Goal: Information Seeking & Learning: Learn about a topic

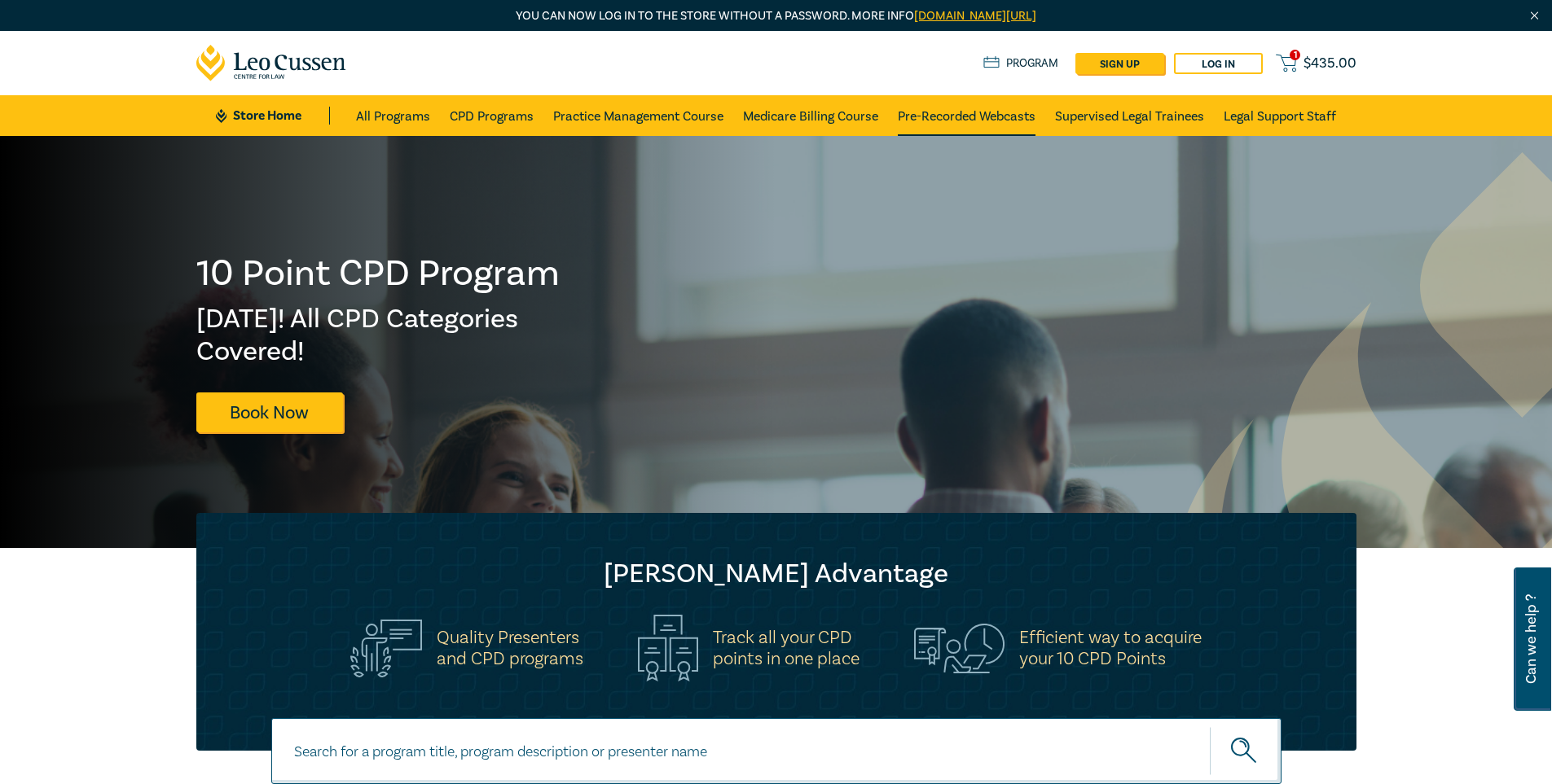
click at [1023, 107] on link "Pre-Recorded Webcasts" at bounding box center [967, 115] width 138 height 40
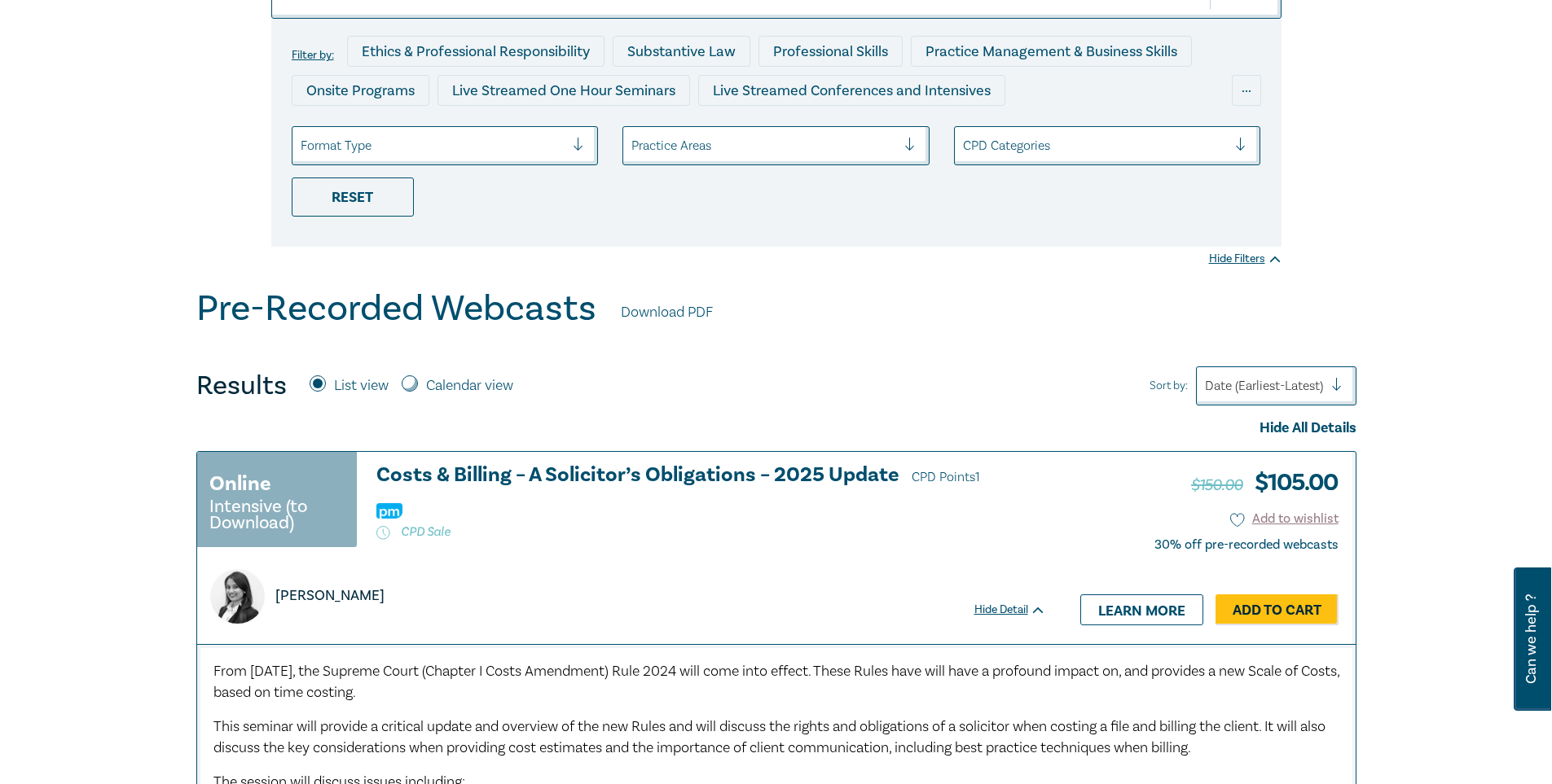
scroll to position [163, 0]
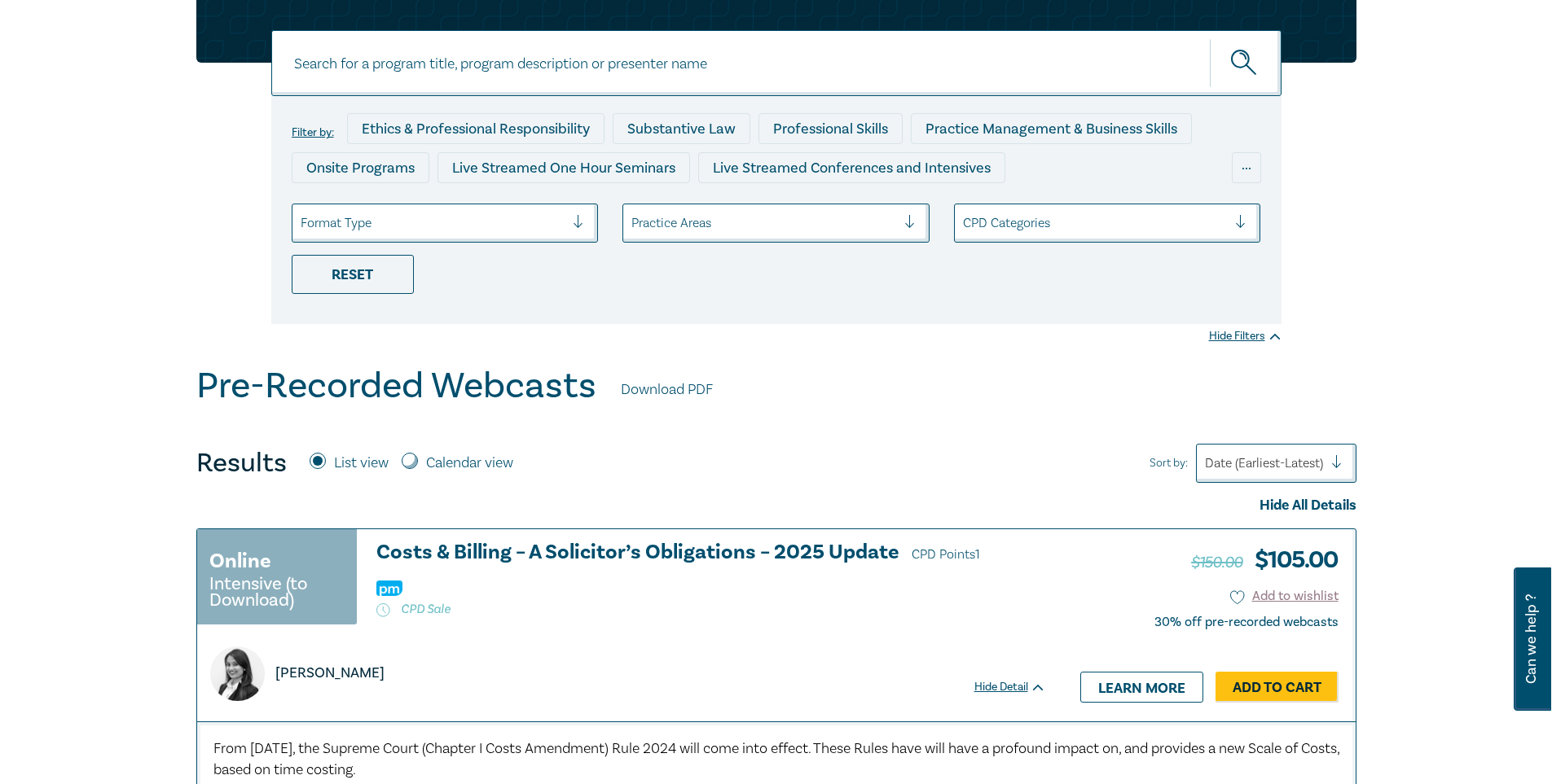
click at [620, 67] on input at bounding box center [776, 63] width 1010 height 66
paste input "Ethics - Inadvertent Disclosure & Client Knowledge"
type input "Ethics - Inadvertent Disclosure & Client Knowledge"
click at [1211, 38] on button "submit" at bounding box center [1246, 63] width 72 height 49
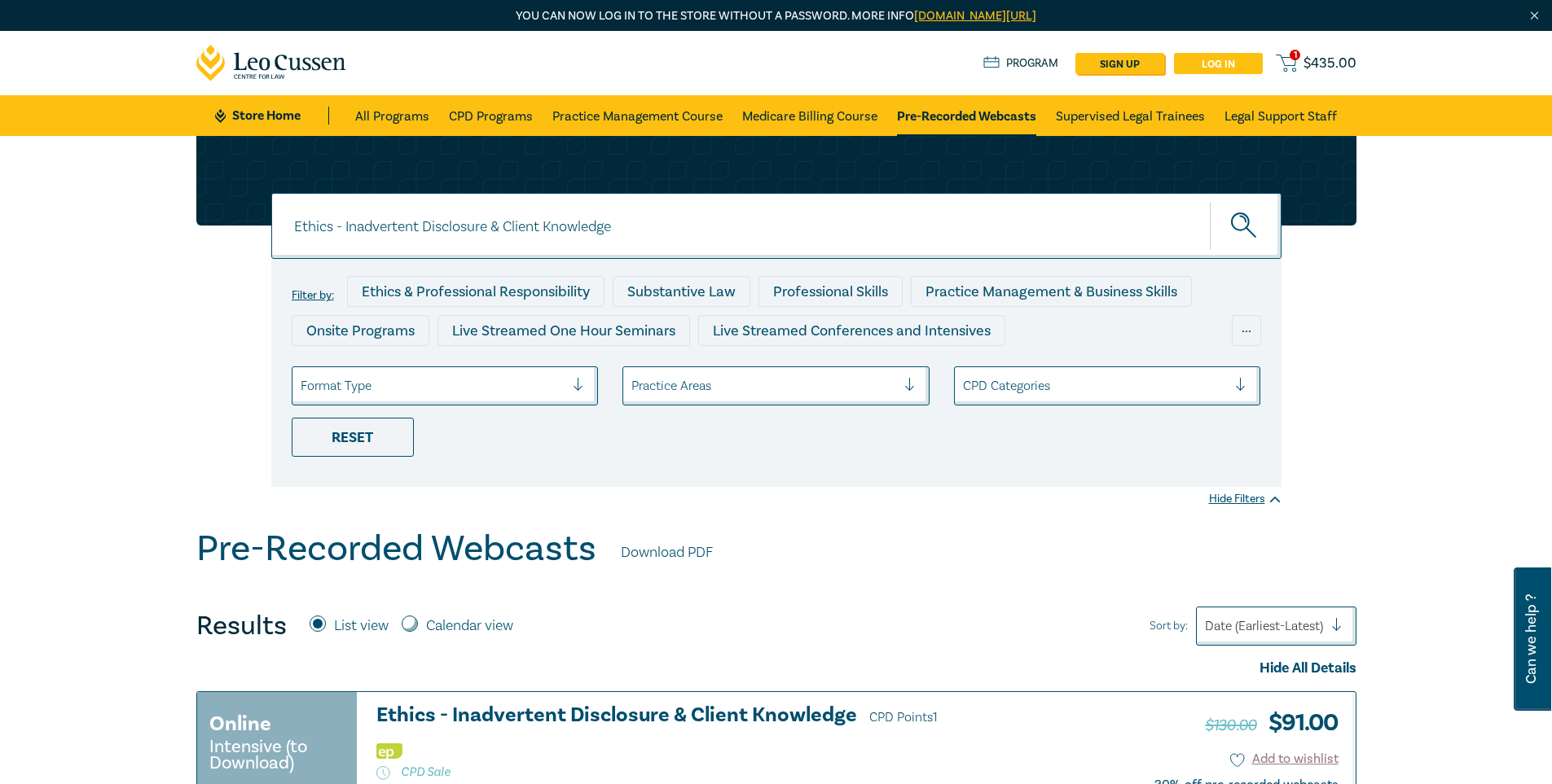
click at [1201, 63] on link "Log in" at bounding box center [1219, 63] width 89 height 21
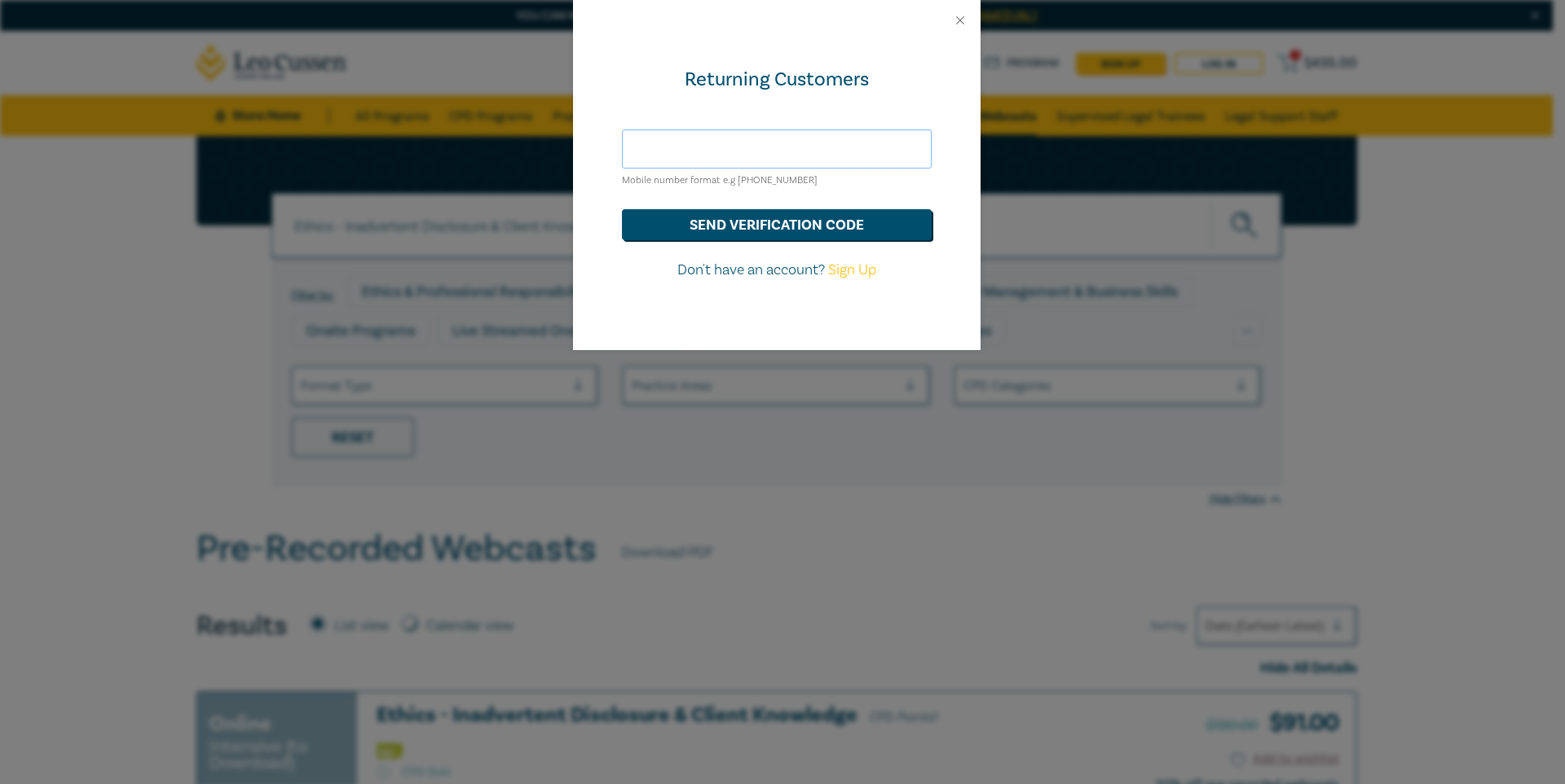
click at [782, 166] on input "text" at bounding box center [777, 149] width 310 height 39
type input "[EMAIL_ADDRESS][DOMAIN_NAME]"
click at [766, 214] on button "send verification code" at bounding box center [777, 224] width 310 height 31
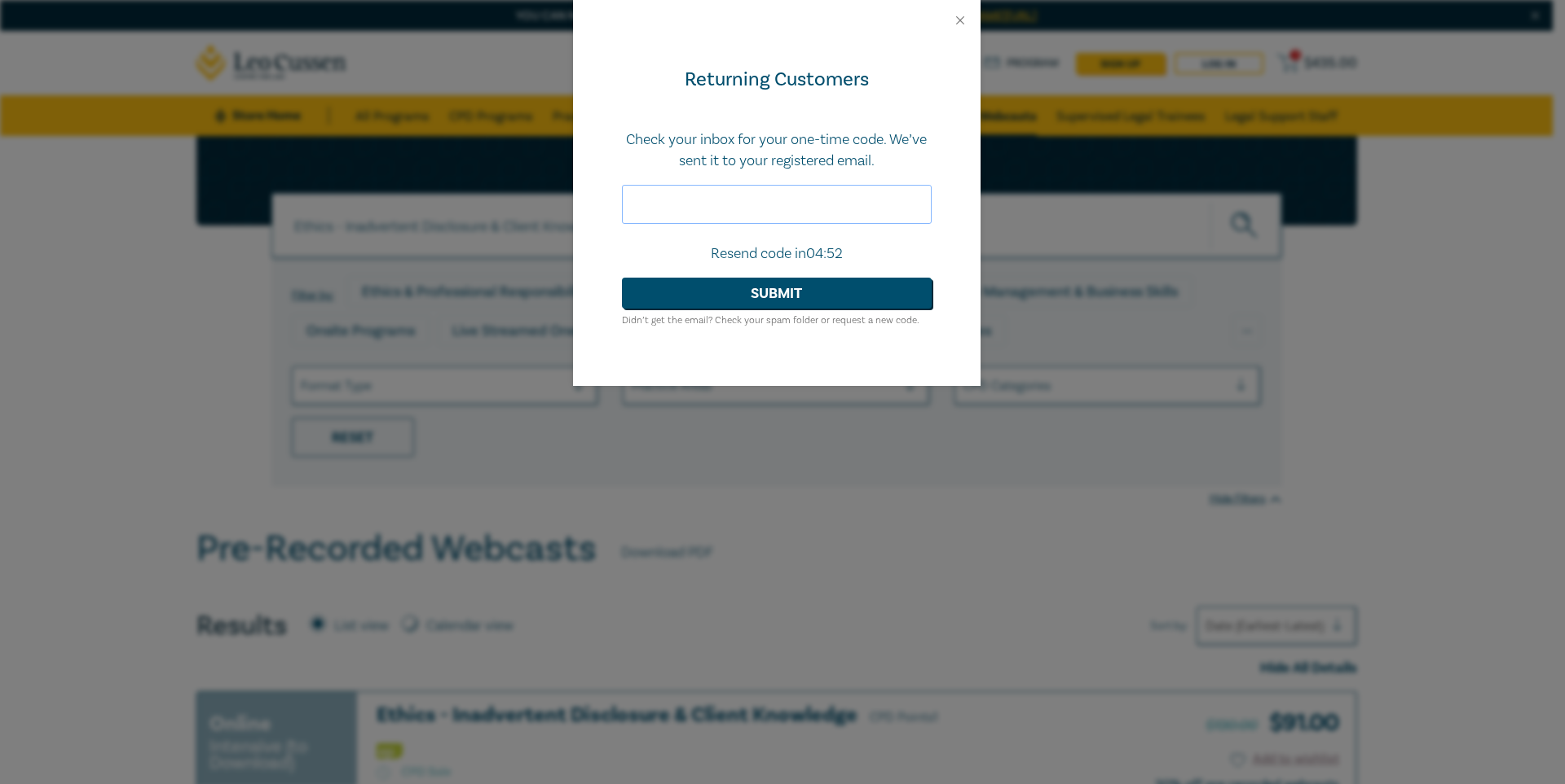
click at [784, 195] on input "text" at bounding box center [777, 204] width 310 height 39
paste input "095204"
type input "095204"
click at [882, 292] on button "Submit" at bounding box center [777, 293] width 310 height 31
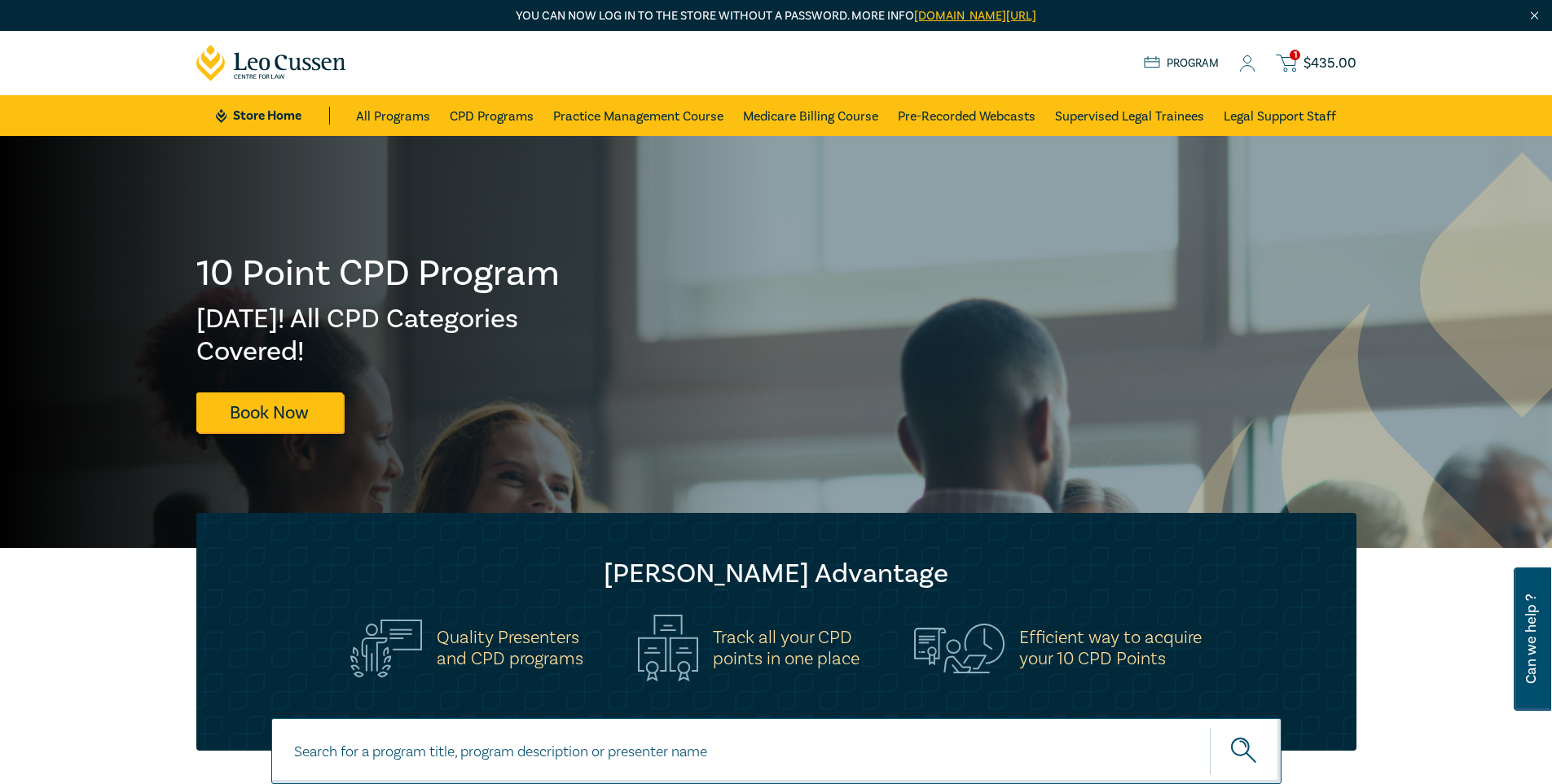
click at [1254, 61] on icon at bounding box center [1247, 63] width 17 height 17
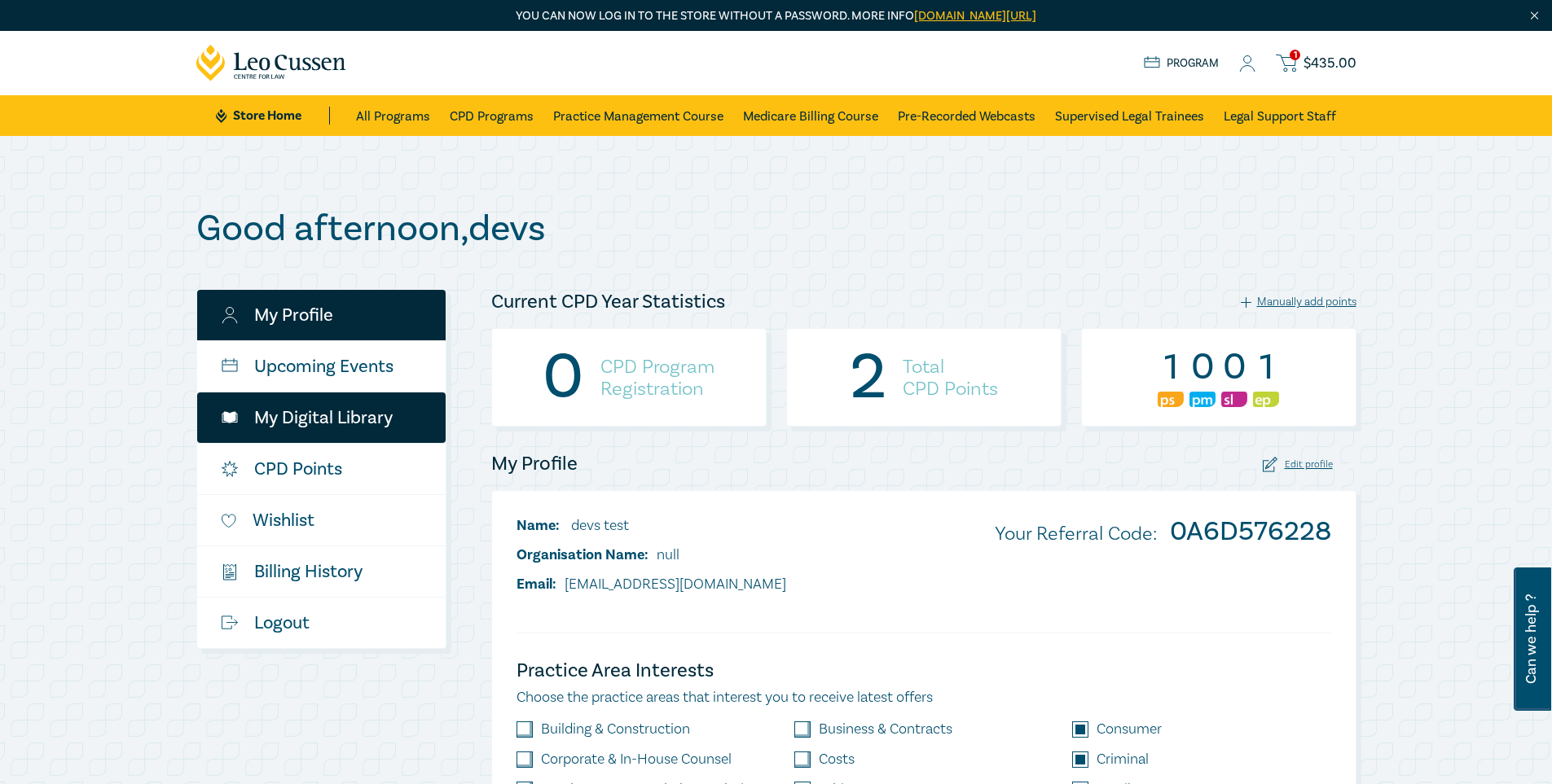
click at [321, 423] on link "My Digital Library" at bounding box center [322, 417] width 249 height 50
